Goal: Contribute content: Add original content to the website for others to see

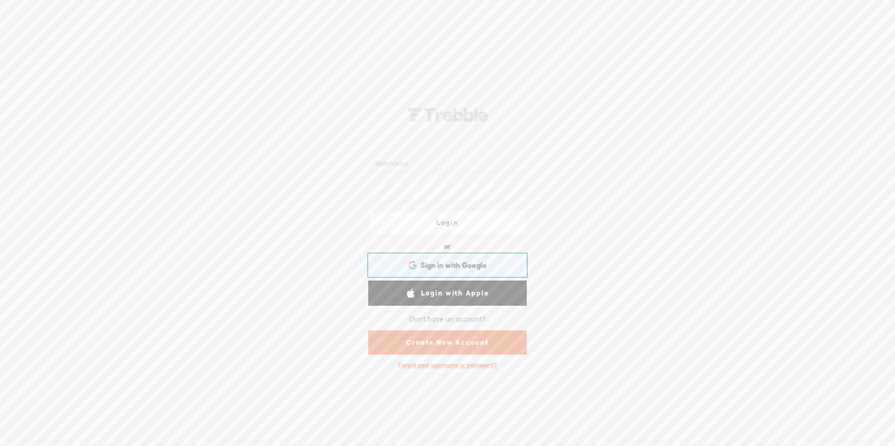
click at [449, 269] on span "Sign in with Google" at bounding box center [454, 266] width 67 height 10
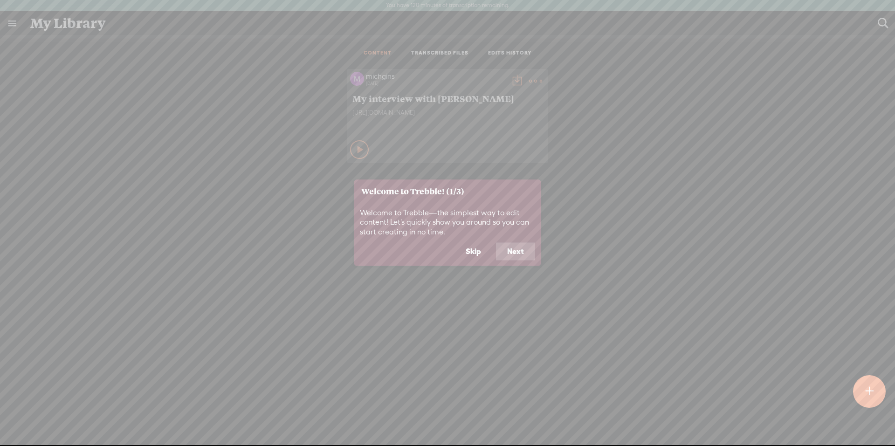
click at [513, 251] on button "Next" at bounding box center [515, 252] width 39 height 18
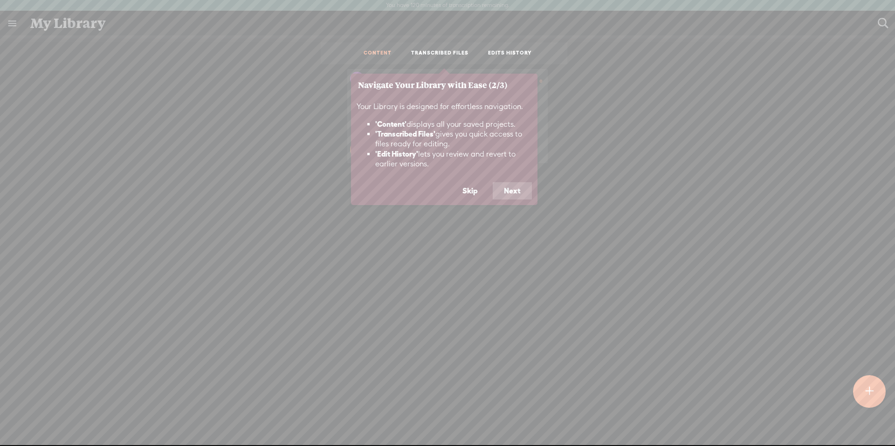
click at [519, 188] on button "Next" at bounding box center [512, 191] width 39 height 18
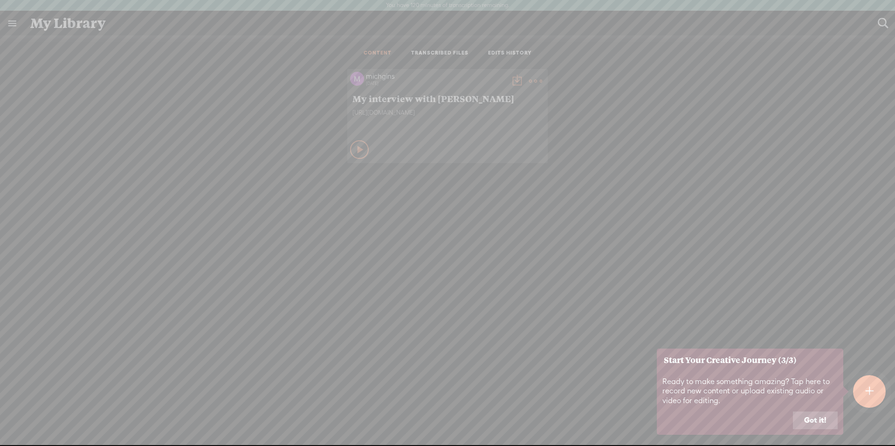
click at [809, 422] on button "Got it!" at bounding box center [815, 421] width 45 height 18
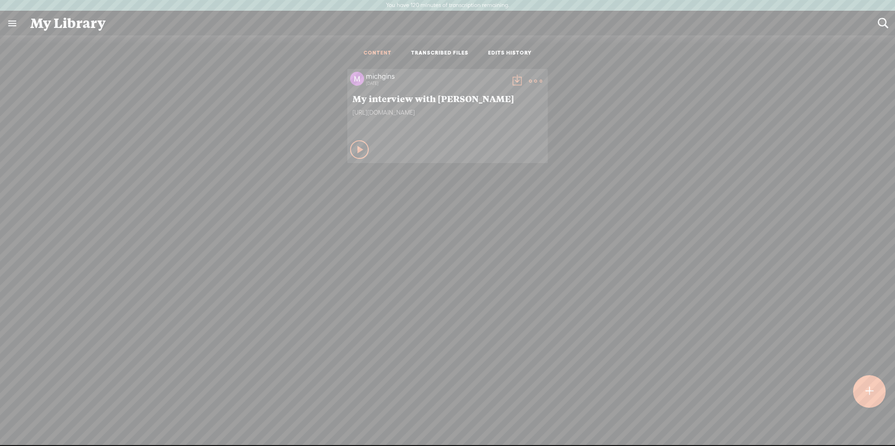
click at [864, 384] on div at bounding box center [869, 391] width 33 height 33
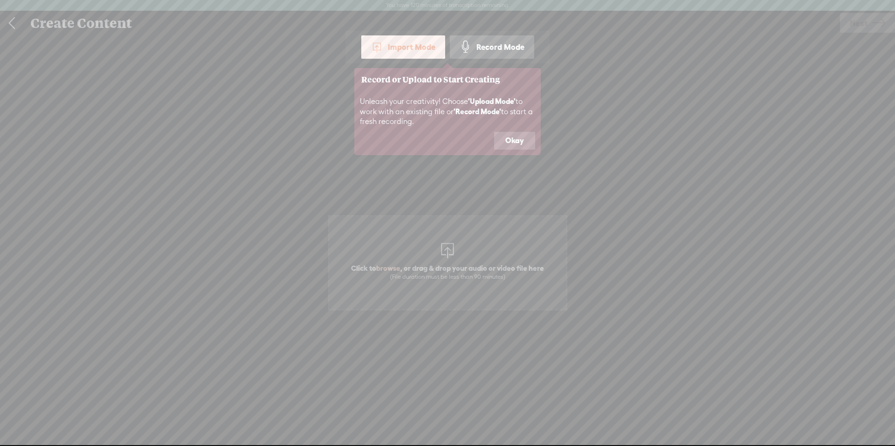
click at [507, 136] on button "Okay" at bounding box center [514, 141] width 41 height 18
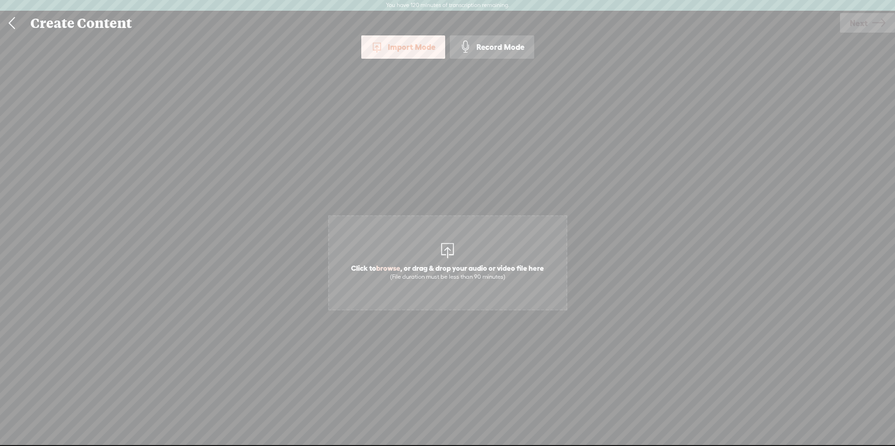
click at [389, 268] on span "browse" at bounding box center [388, 268] width 24 height 8
click at [860, 21] on span "Next" at bounding box center [859, 23] width 18 height 24
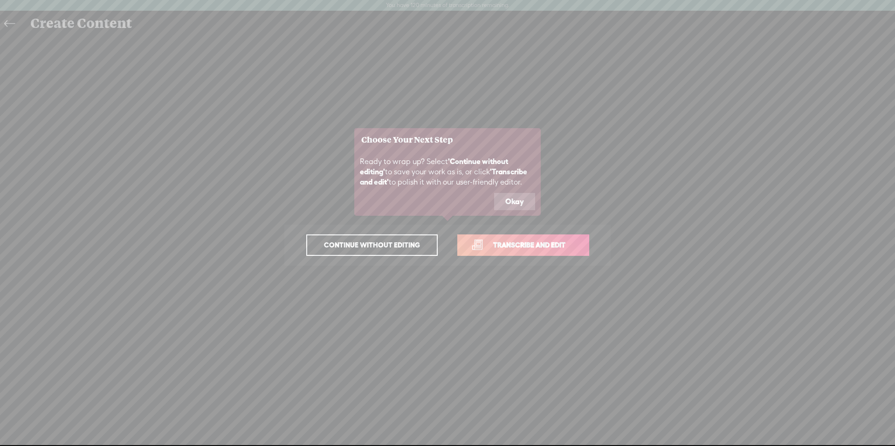
click at [511, 199] on button "Okay" at bounding box center [514, 202] width 41 height 18
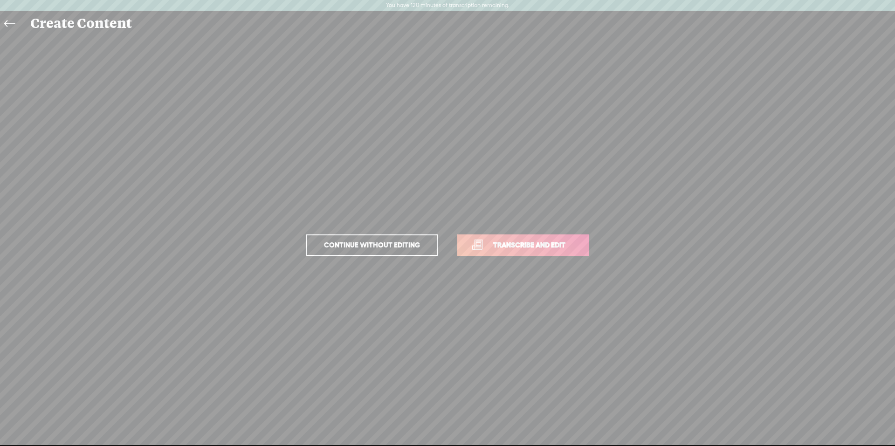
click at [526, 245] on span "Transcribe and edit" at bounding box center [530, 245] width 92 height 11
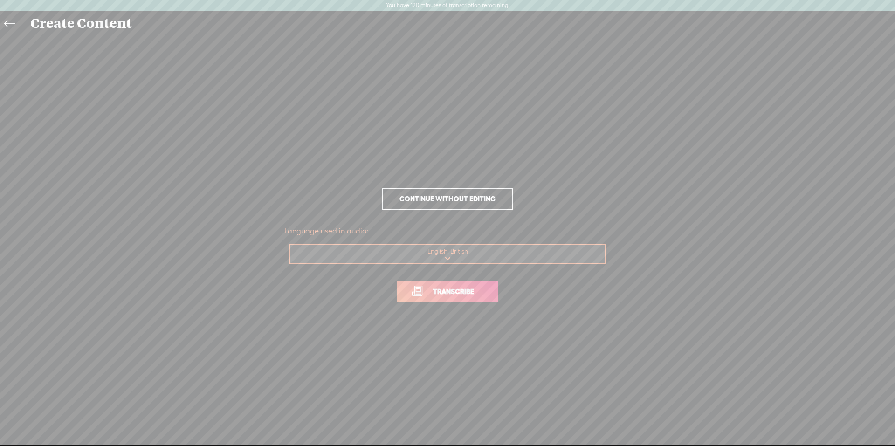
click at [450, 256] on select "Choose a language Afrikaans Albanian Amharic Arabic, Gulf Arabic, Modern Standa…" at bounding box center [448, 254] width 316 height 19
select select "en-US"
click at [290, 245] on select "Choose a language Afrikaans Albanian Amharic Arabic, Gulf Arabic, Modern Standa…" at bounding box center [448, 254] width 316 height 19
click at [437, 297] on span "Transcribe" at bounding box center [453, 291] width 61 height 11
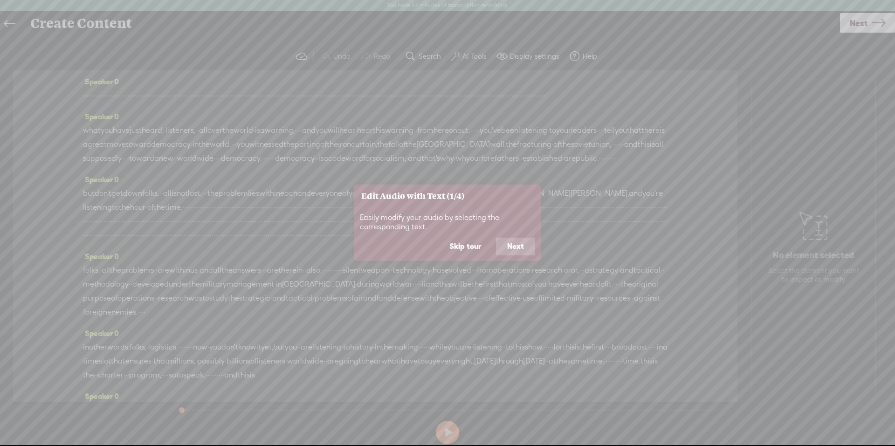
click at [510, 248] on button "Next" at bounding box center [515, 247] width 39 height 18
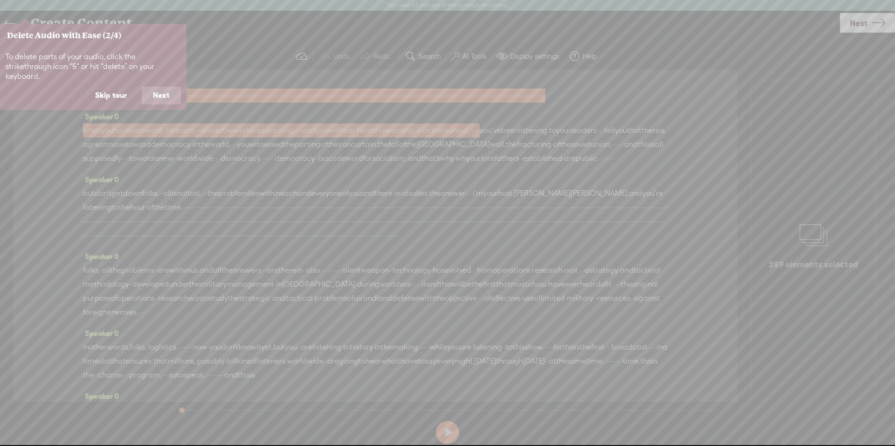
click at [167, 87] on button "Next" at bounding box center [161, 96] width 39 height 18
click at [167, 94] on button "Next" at bounding box center [161, 96] width 39 height 18
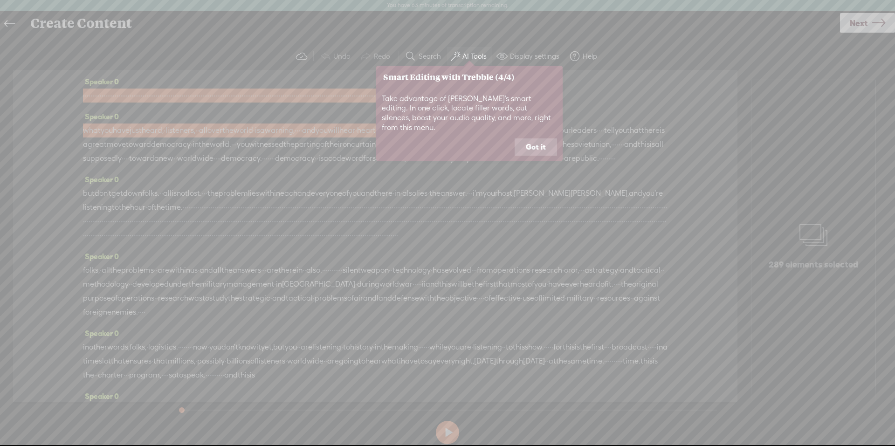
click at [525, 138] on button "Got it" at bounding box center [536, 147] width 42 height 18
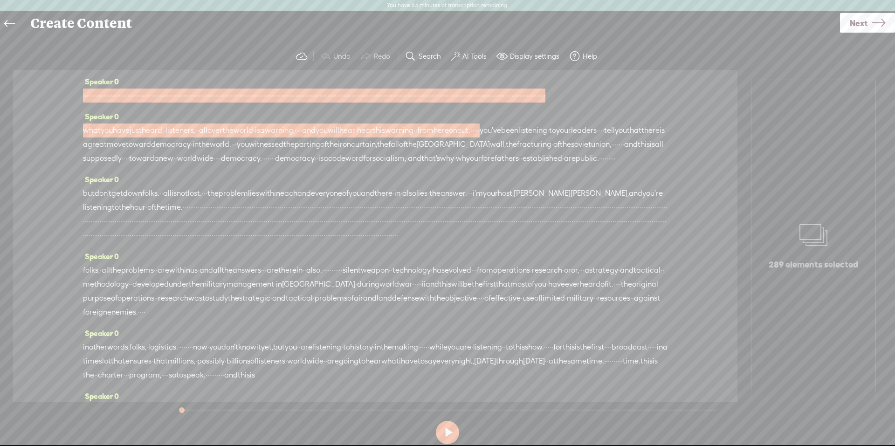
drag, startPoint x: 310, startPoint y: 248, endPoint x: 371, endPoint y: 342, distance: 112.6
click at [360, 242] on div "but don't get down folks. · · all is not lost. · · · the problem lies within ea…" at bounding box center [375, 215] width 585 height 56
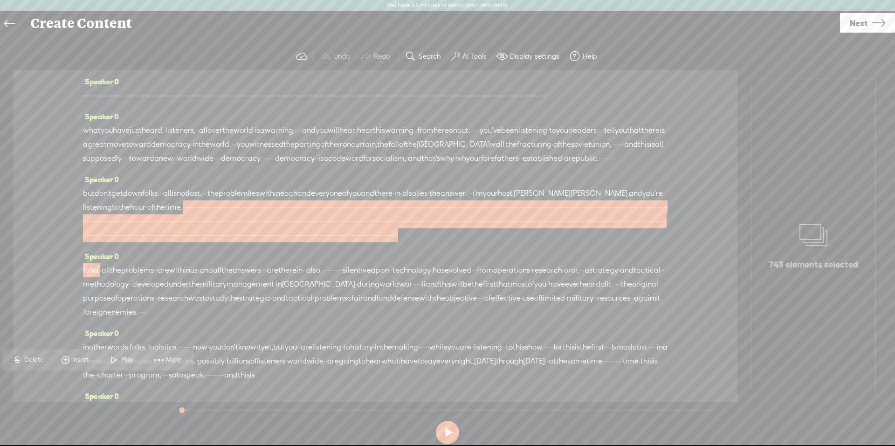
drag, startPoint x: 29, startPoint y: 359, endPoint x: 236, endPoint y: 206, distance: 257.1
click at [30, 359] on span "Delete" at bounding box center [35, 359] width 22 height 9
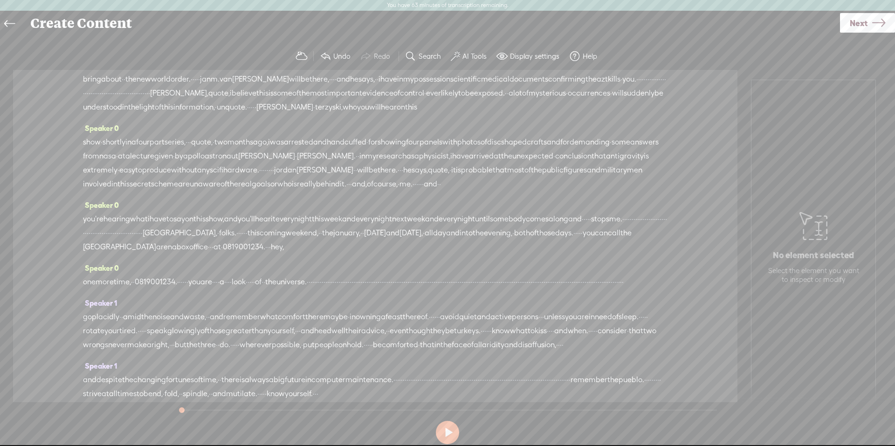
scroll to position [2937, 0]
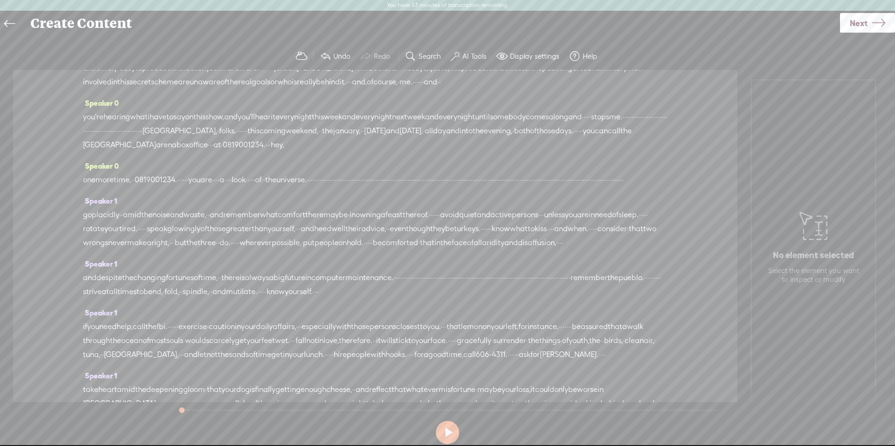
drag, startPoint x: 154, startPoint y: 136, endPoint x: 641, endPoint y: 232, distance: 495.7
click at [117, 246] on span at bounding box center [114, 248] width 14 height 17
drag, startPoint x: 155, startPoint y: 138, endPoint x: 622, endPoint y: 237, distance: 477.2
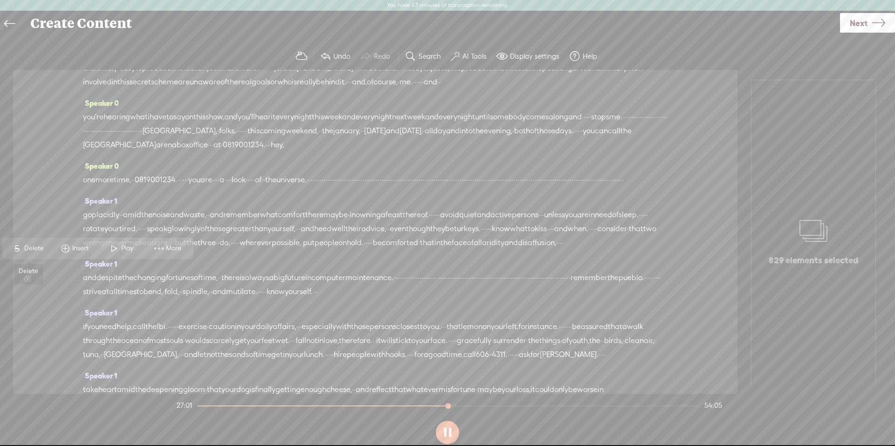
click at [31, 247] on span "Delete" at bounding box center [35, 248] width 22 height 9
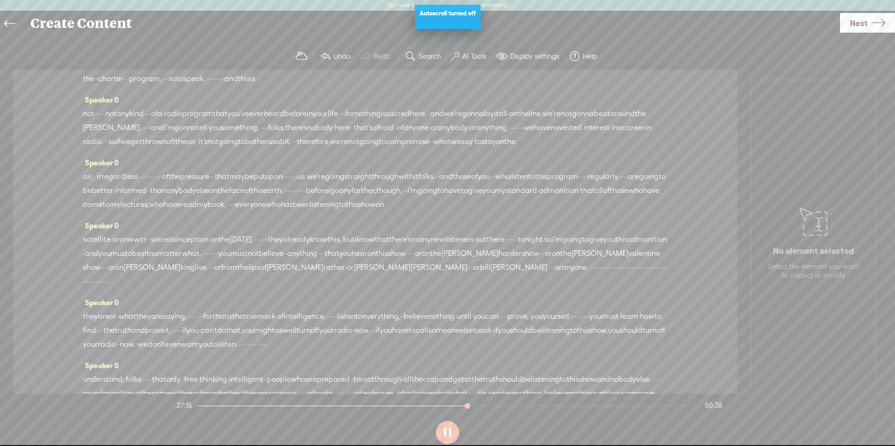
scroll to position [0, 0]
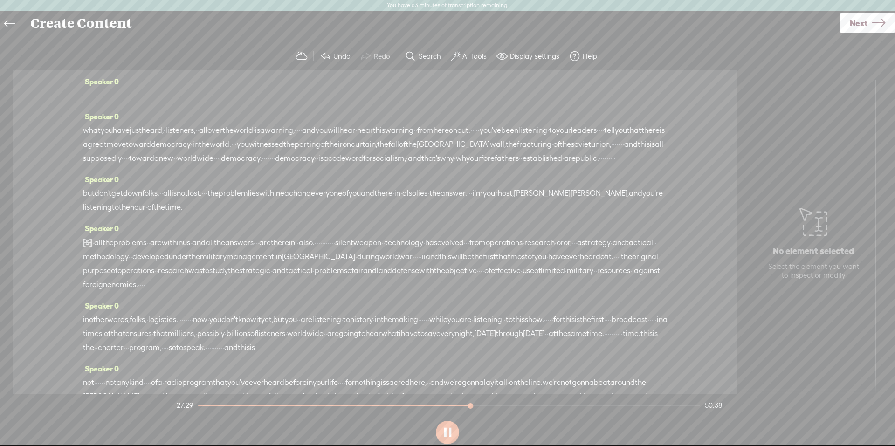
click at [851, 25] on span "Next" at bounding box center [859, 23] width 18 height 24
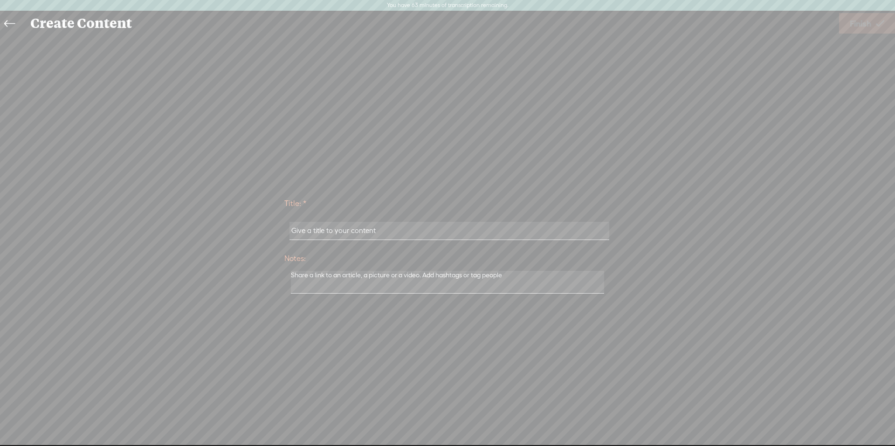
click at [418, 233] on input "text" at bounding box center [449, 231] width 319 height 18
drag, startPoint x: 390, startPoint y: 225, endPoint x: 254, endPoint y: 231, distance: 136.3
click at [254, 231] on div "Title: * Notes: Save as a draft content Publish: Warning: Narration of your tex…" at bounding box center [447, 245] width 877 height 106
click at [305, 229] on input "text" at bounding box center [449, 231] width 319 height 18
click at [297, 231] on input "text" at bounding box center [449, 231] width 319 height 18
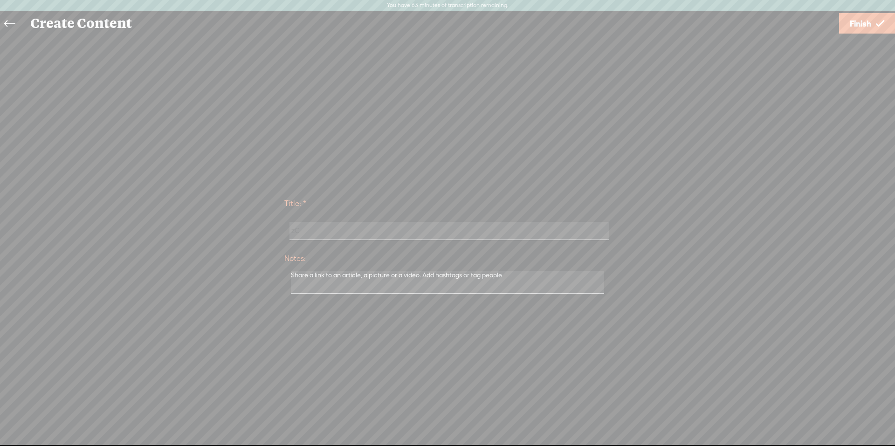
type input "z"
type input "Hour of the time - Episode 1"
click at [865, 24] on span "Finish" at bounding box center [860, 24] width 21 height 24
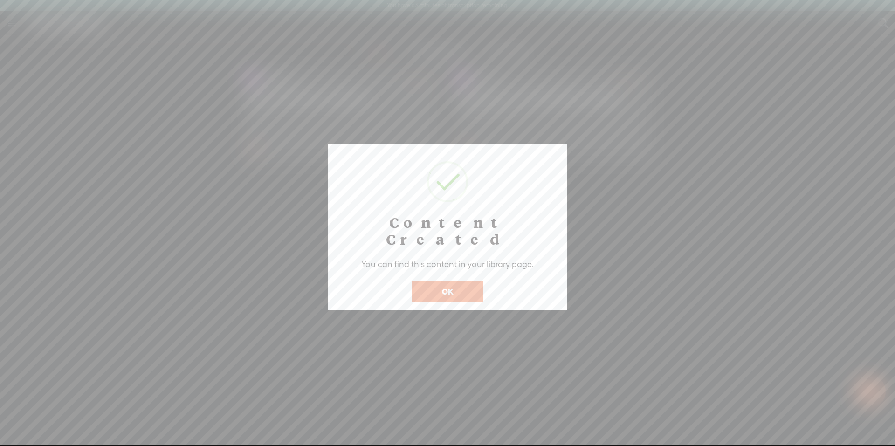
click at [440, 281] on button "OK" at bounding box center [447, 291] width 71 height 21
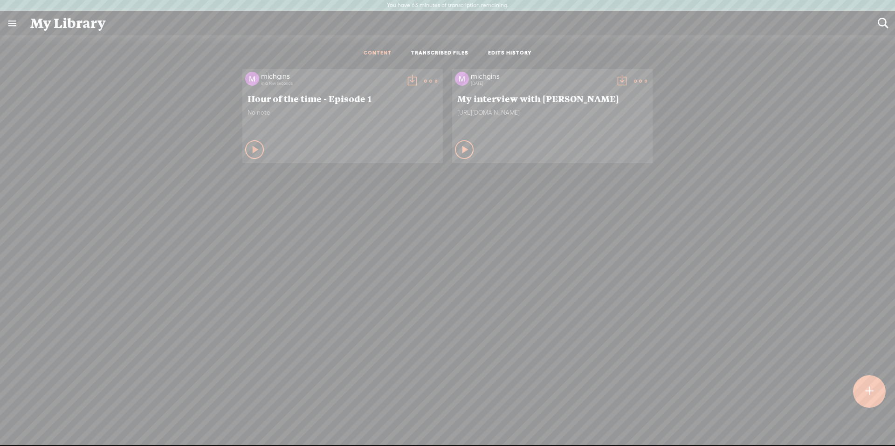
click at [406, 78] on t at bounding box center [412, 81] width 13 height 13
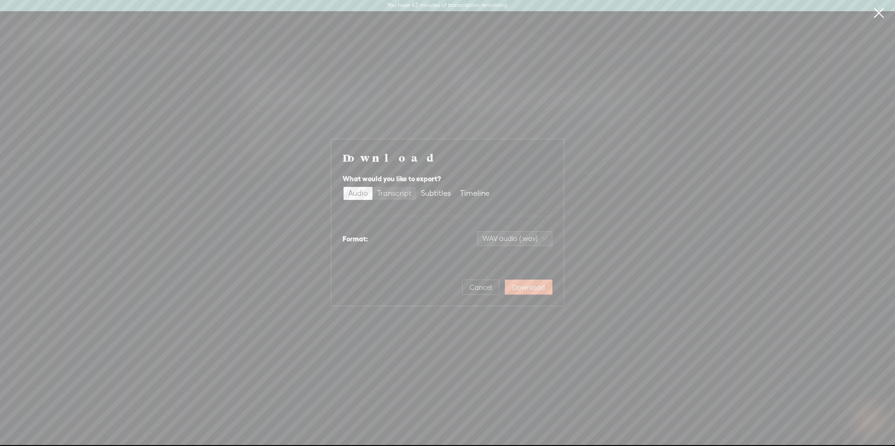
click at [399, 190] on div "Transcript" at bounding box center [394, 193] width 35 height 13
click at [373, 187] on input "Transcript" at bounding box center [373, 187] width 0 height 0
click at [507, 235] on span "Plain text (.txt)" at bounding box center [520, 239] width 53 height 14
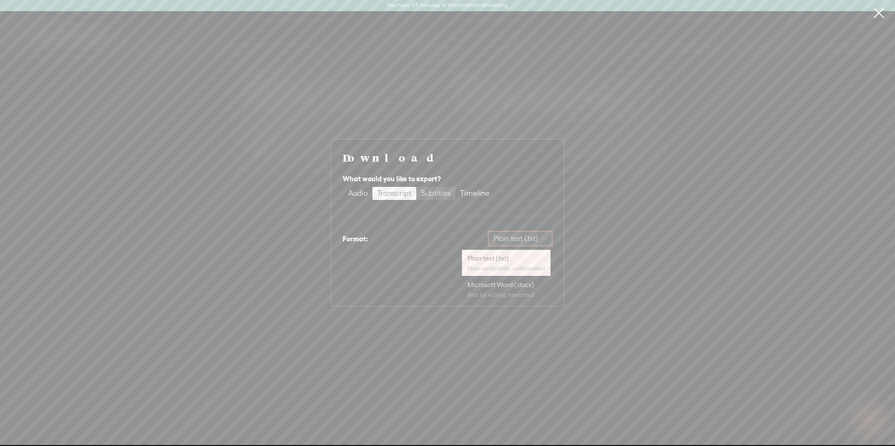
click at [437, 191] on div "Subtitles" at bounding box center [436, 193] width 30 height 13
click at [416, 187] on input "Subtitles" at bounding box center [416, 187] width 0 height 0
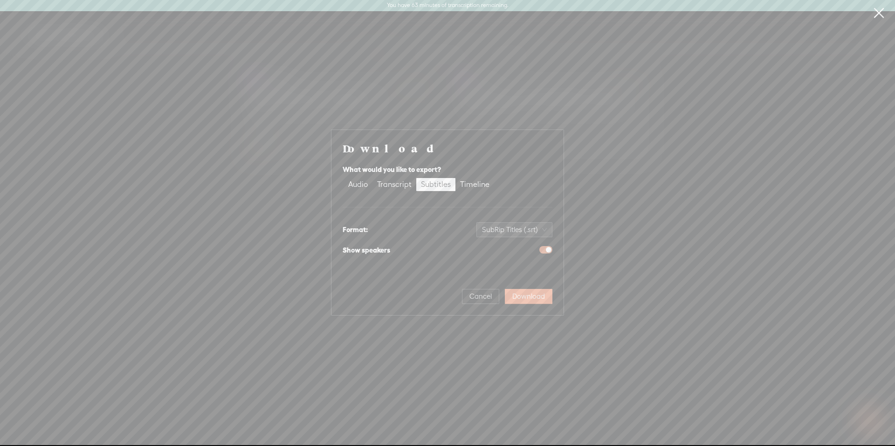
click at [543, 250] on span "button" at bounding box center [545, 249] width 13 height 7
drag, startPoint x: 479, startPoint y: 303, endPoint x: 483, endPoint y: 261, distance: 42.1
click at [479, 304] on button "Cancel" at bounding box center [480, 296] width 37 height 15
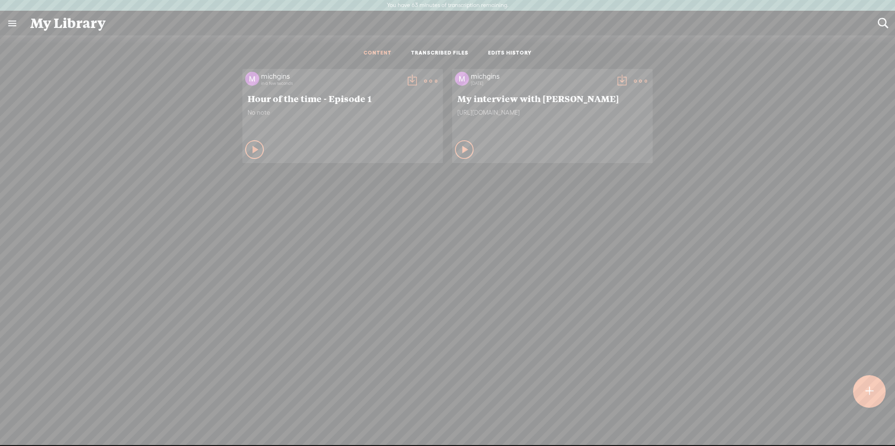
click at [424, 76] on t at bounding box center [430, 81] width 13 height 13
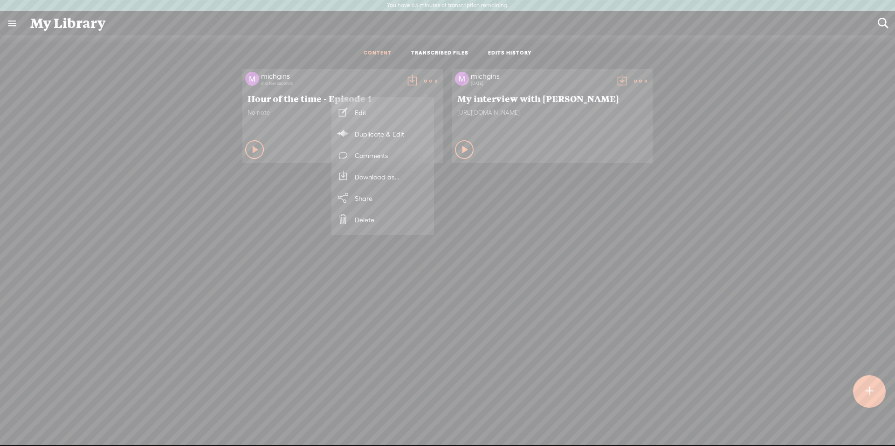
click at [369, 200] on link "Share" at bounding box center [382, 197] width 93 height 21
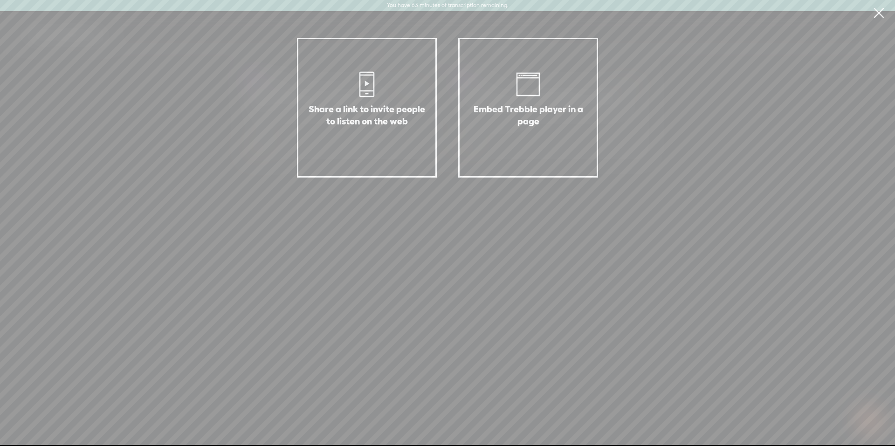
click at [366, 90] on icon at bounding box center [367, 84] width 4 height 11
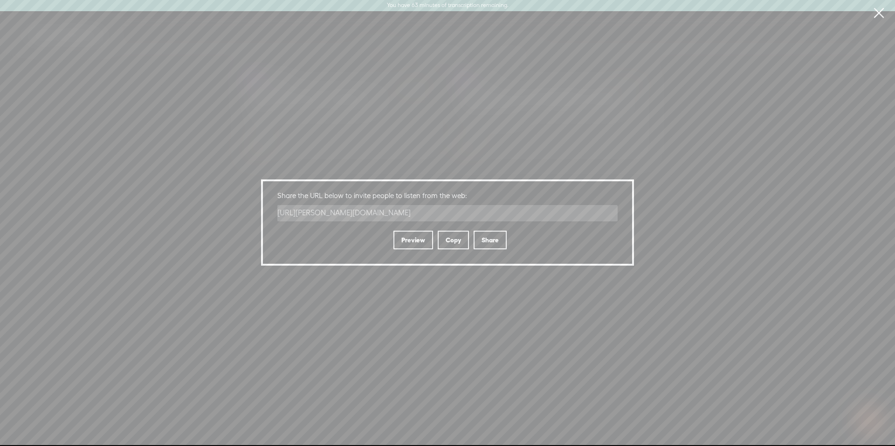
drag, startPoint x: 449, startPoint y: 235, endPoint x: 454, endPoint y: 235, distance: 5.6
click at [449, 235] on div "Copy" at bounding box center [453, 240] width 31 height 19
click at [455, 240] on div "Copy" at bounding box center [453, 240] width 31 height 19
drag, startPoint x: 768, startPoint y: 189, endPoint x: 758, endPoint y: 223, distance: 36.0
click at [768, 188] on div "Share a link to invite people to listen on the web Embed Trebble player in a pa…" at bounding box center [447, 222] width 895 height 445
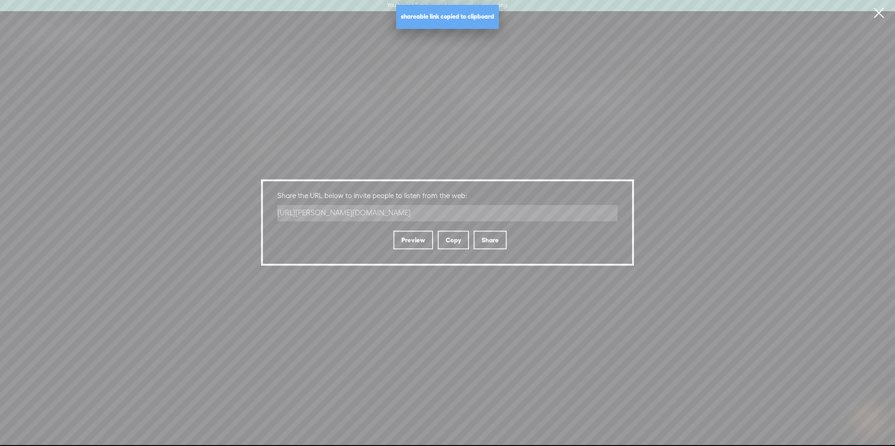
click at [877, 13] on link at bounding box center [878, 13] width 23 height 26
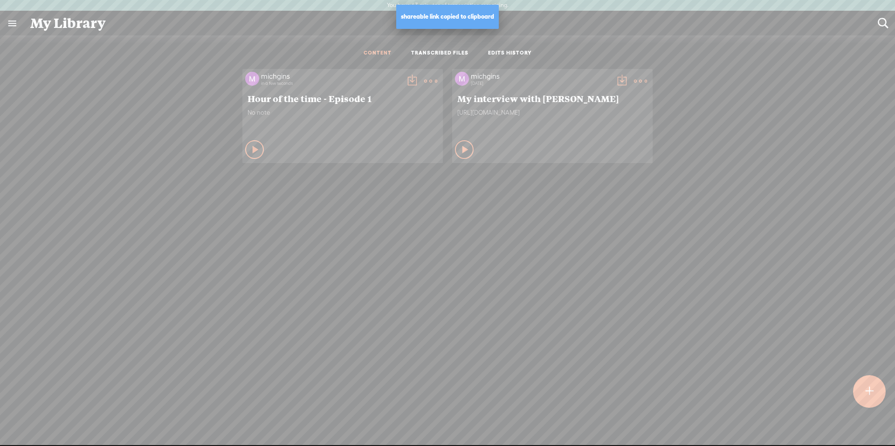
click at [441, 50] on link "TRANSCRIBED FILES" at bounding box center [439, 53] width 57 height 8
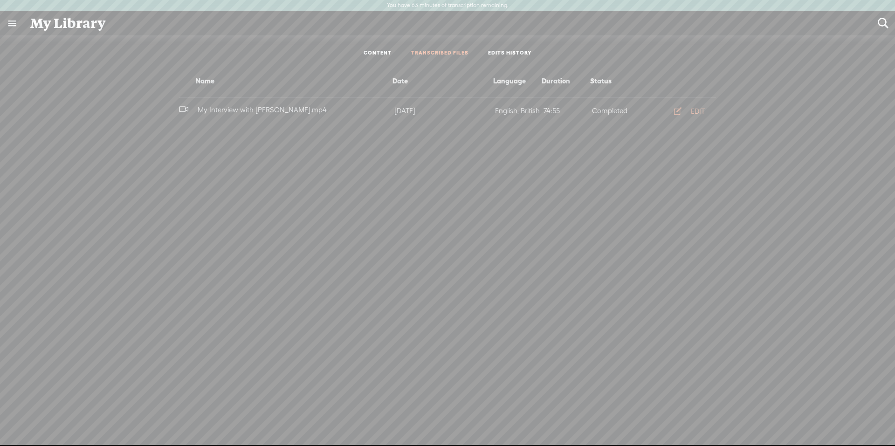
click at [375, 48] on ul "CONTENT TRANSCRIBED FILES EDITS HISTORY" at bounding box center [447, 53] width 247 height 22
drag, startPoint x: 376, startPoint y: 54, endPoint x: 520, endPoint y: 88, distance: 148.0
click at [376, 54] on link "CONTENT" at bounding box center [378, 53] width 28 height 8
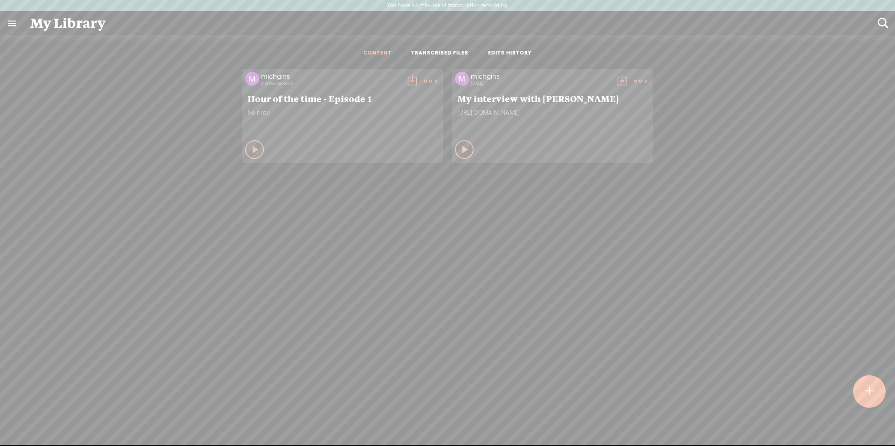
click at [407, 80] on t at bounding box center [412, 81] width 13 height 13
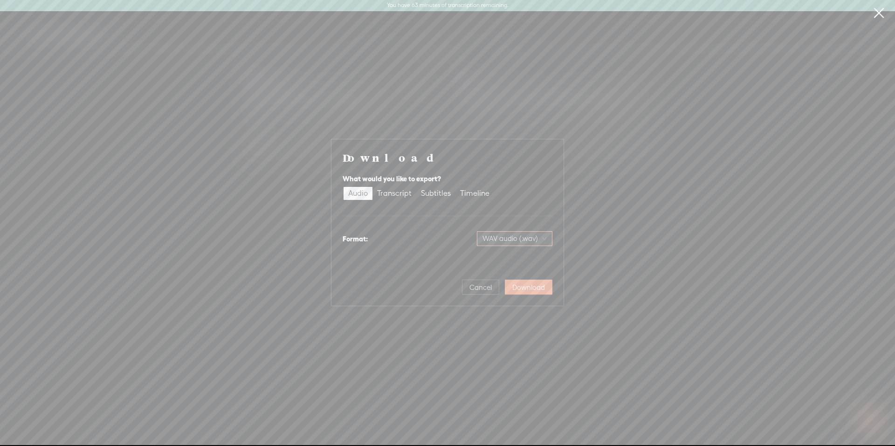
click at [502, 240] on span "WAV audio (.wav)" at bounding box center [515, 239] width 64 height 14
click at [494, 261] on div "MP3 audio (.mp3)" at bounding box center [507, 258] width 76 height 9
click at [519, 291] on span "Download" at bounding box center [528, 287] width 33 height 9
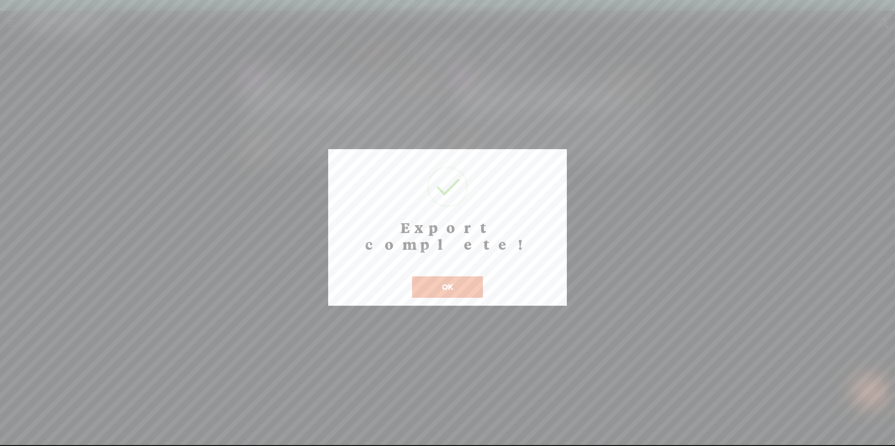
click at [459, 276] on button "OK" at bounding box center [447, 286] width 71 height 21
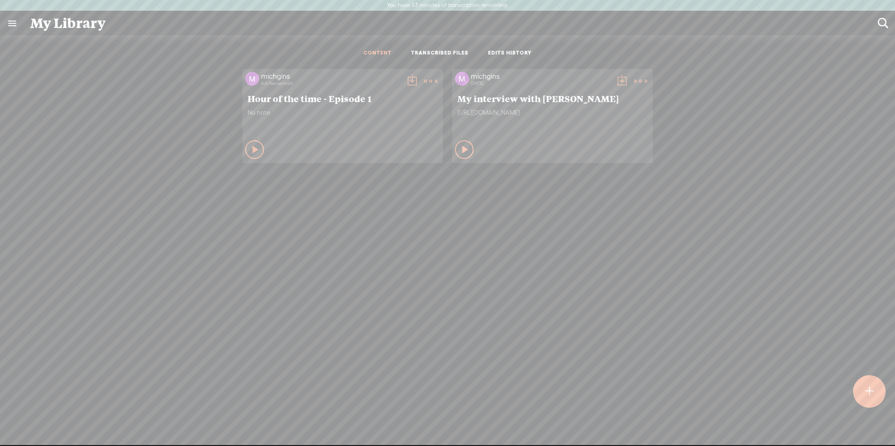
click at [406, 83] on t at bounding box center [412, 81] width 13 height 13
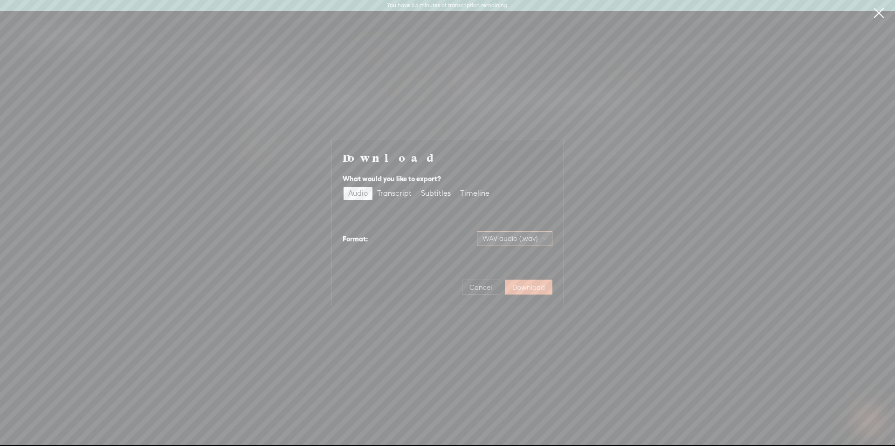
click at [498, 239] on span "WAV audio (.wav)" at bounding box center [515, 239] width 64 height 14
click at [499, 263] on div "MP3 audio (.mp3)" at bounding box center [507, 258] width 76 height 9
click at [532, 287] on span "Download" at bounding box center [528, 287] width 33 height 9
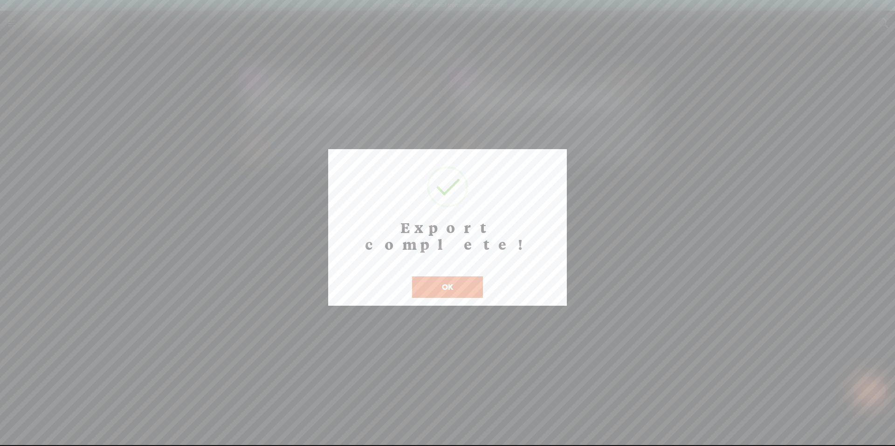
drag, startPoint x: 434, startPoint y: 273, endPoint x: 467, endPoint y: 275, distance: 33.1
click at [434, 276] on button "OK" at bounding box center [447, 286] width 71 height 21
